Goal: Task Accomplishment & Management: Manage account settings

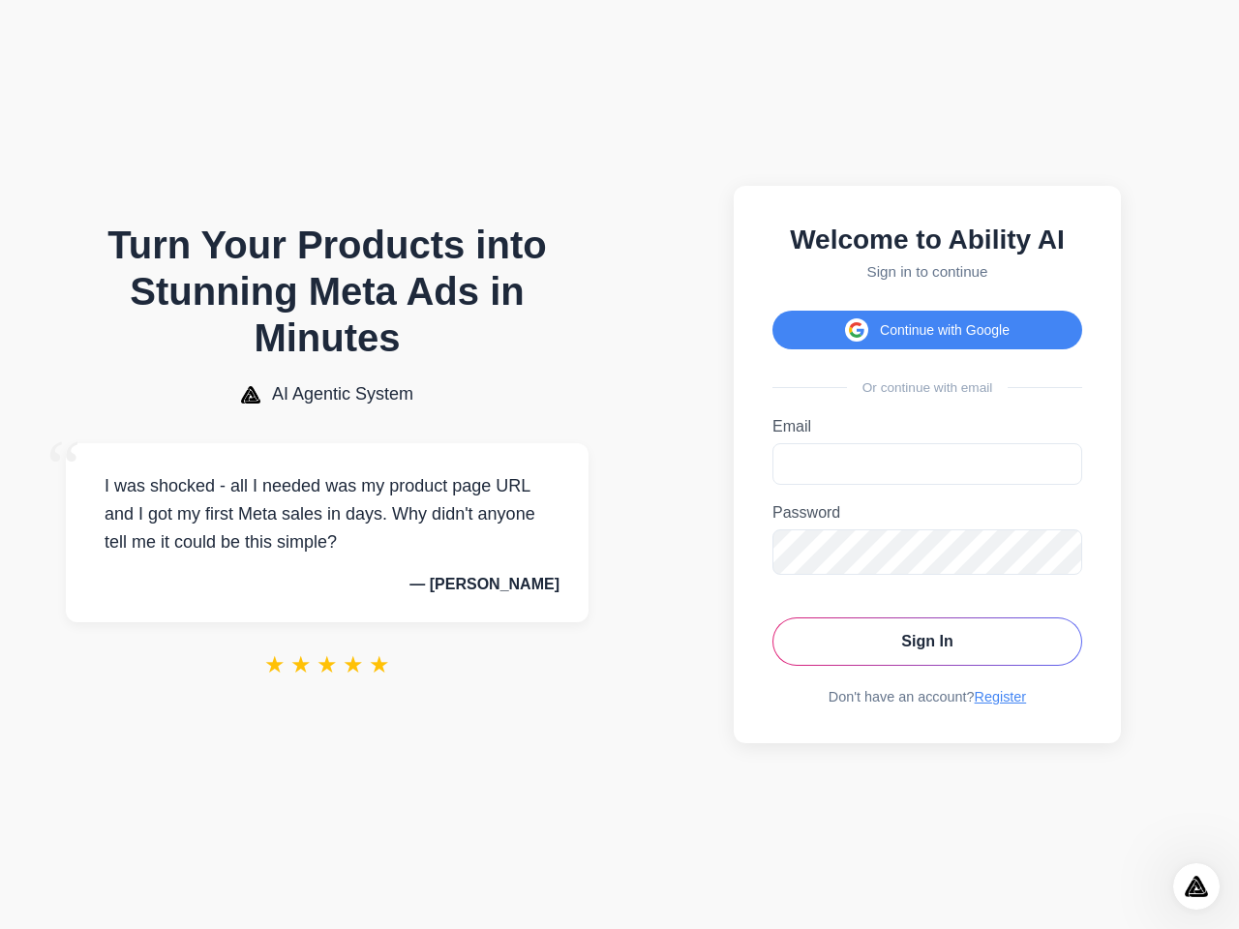
click at [927, 324] on button "Continue with Google" at bounding box center [927, 330] width 310 height 39
click at [1196, 887] on icon "Open Intercom Messenger" at bounding box center [1197, 887] width 32 height 32
